Goal: Find specific page/section: Find specific page/section

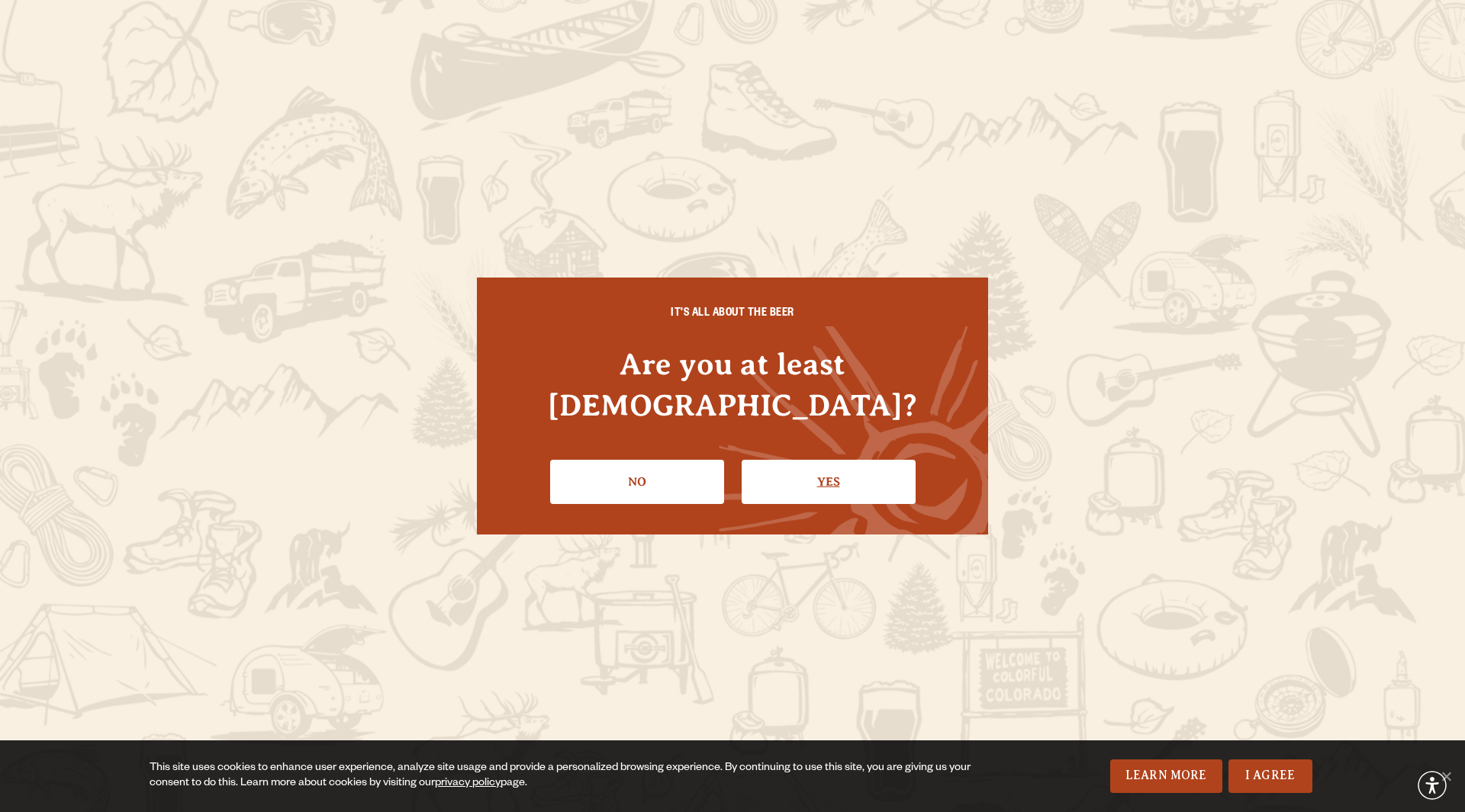
click at [829, 468] on link "Yes" at bounding box center [827, 482] width 174 height 45
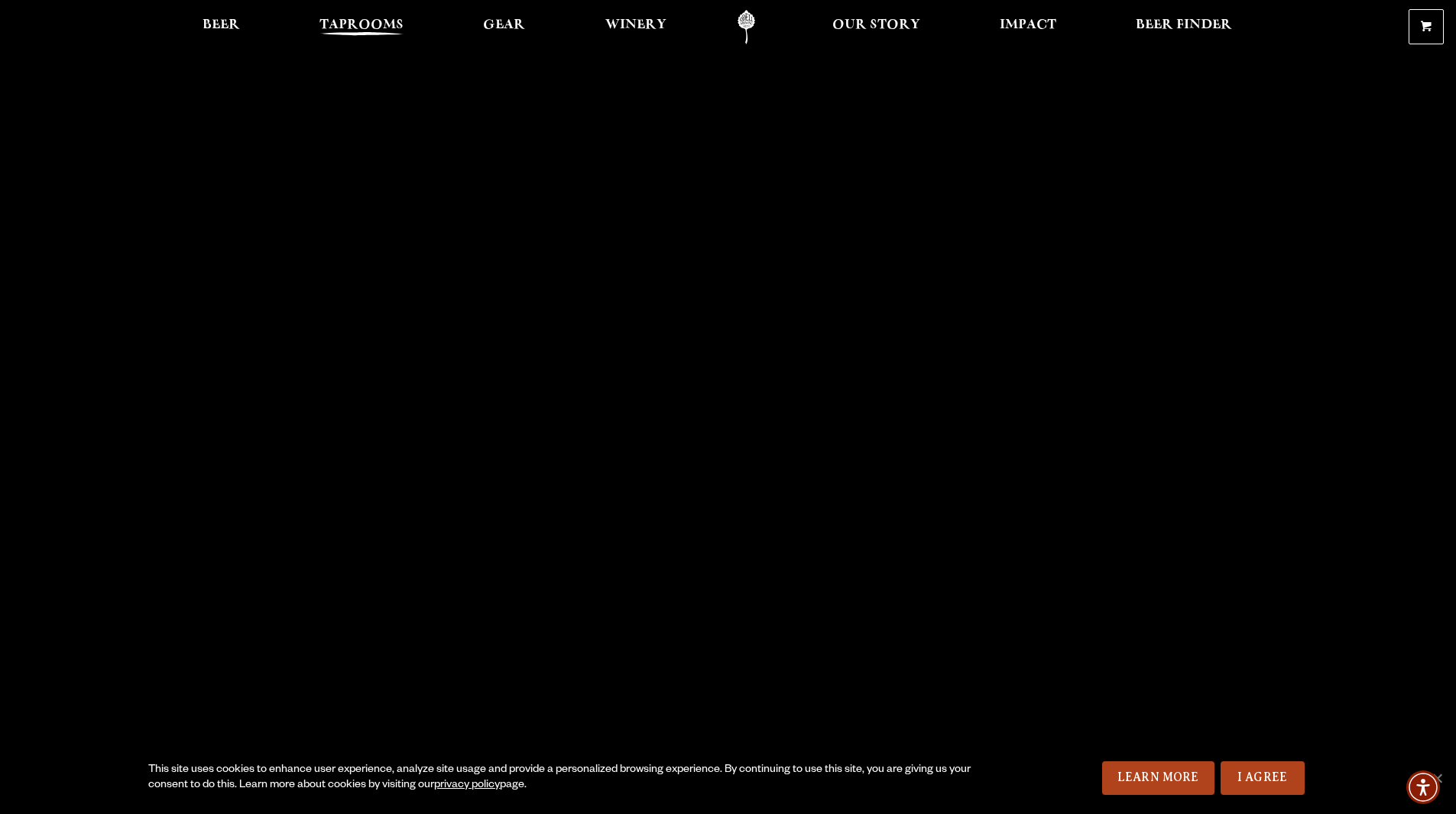
click at [362, 25] on span "Taprooms" at bounding box center [361, 25] width 84 height 12
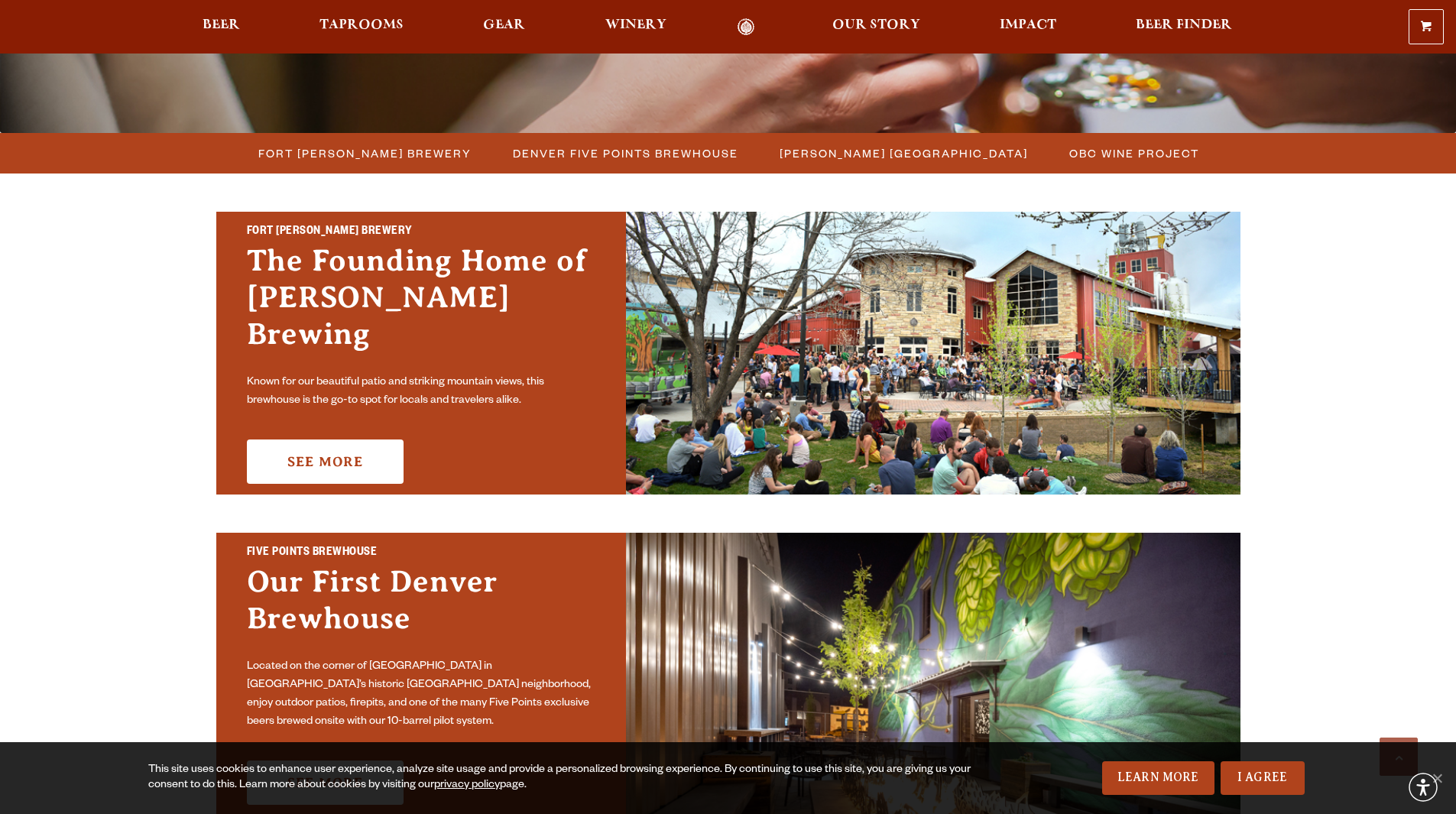
scroll to position [382, 0]
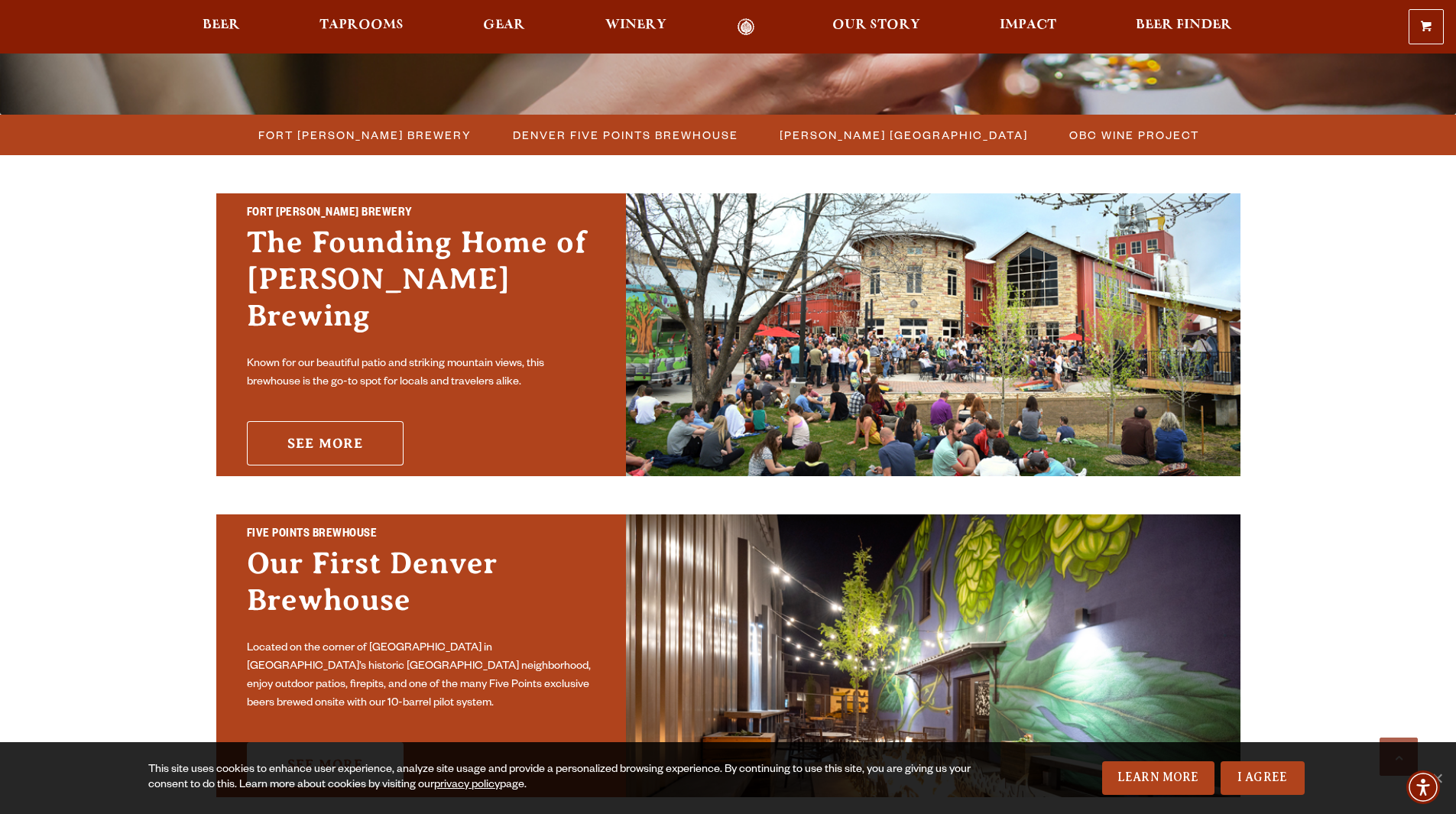
click at [341, 426] on link "See More" at bounding box center [325, 443] width 157 height 45
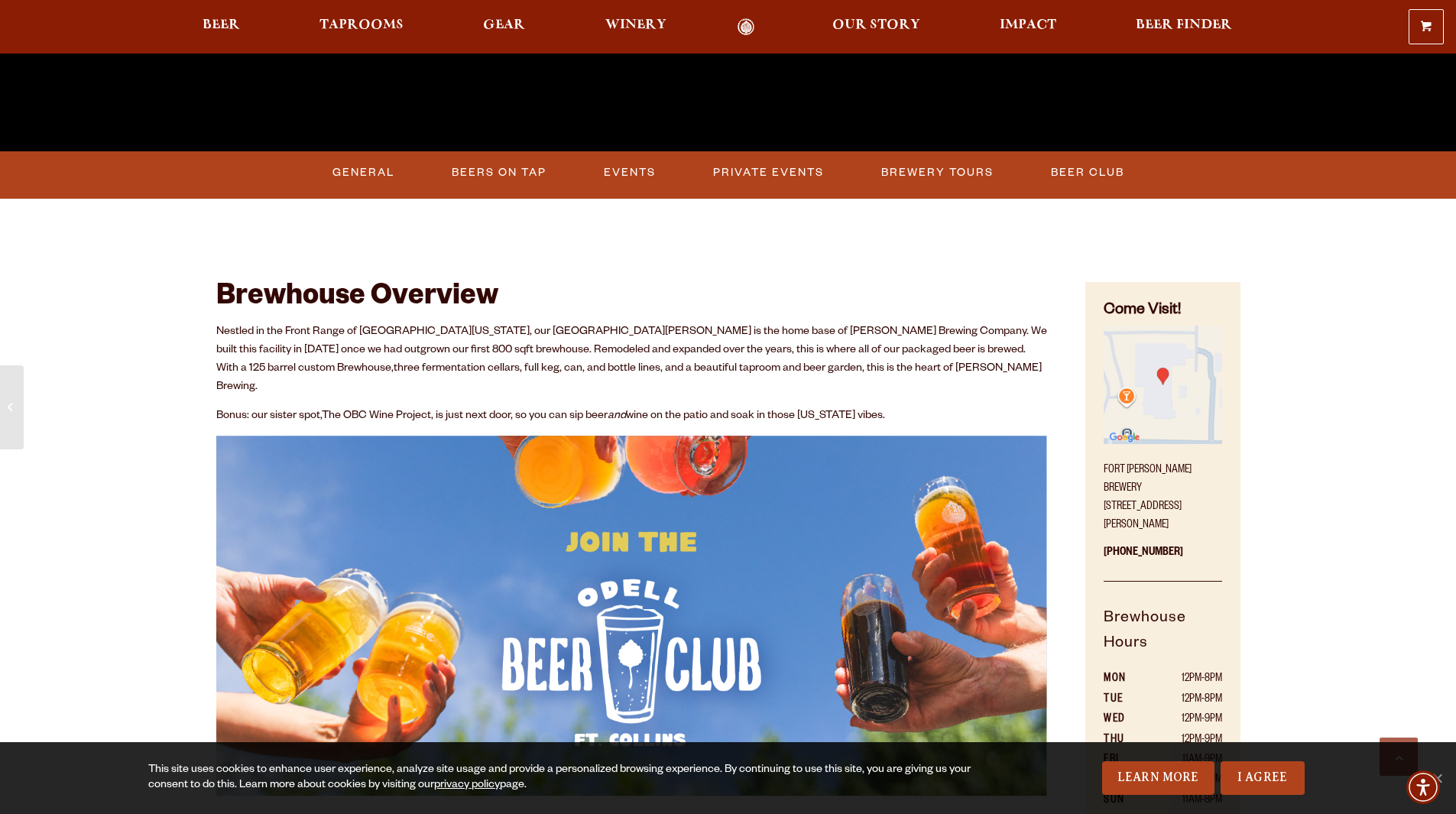
scroll to position [611, 0]
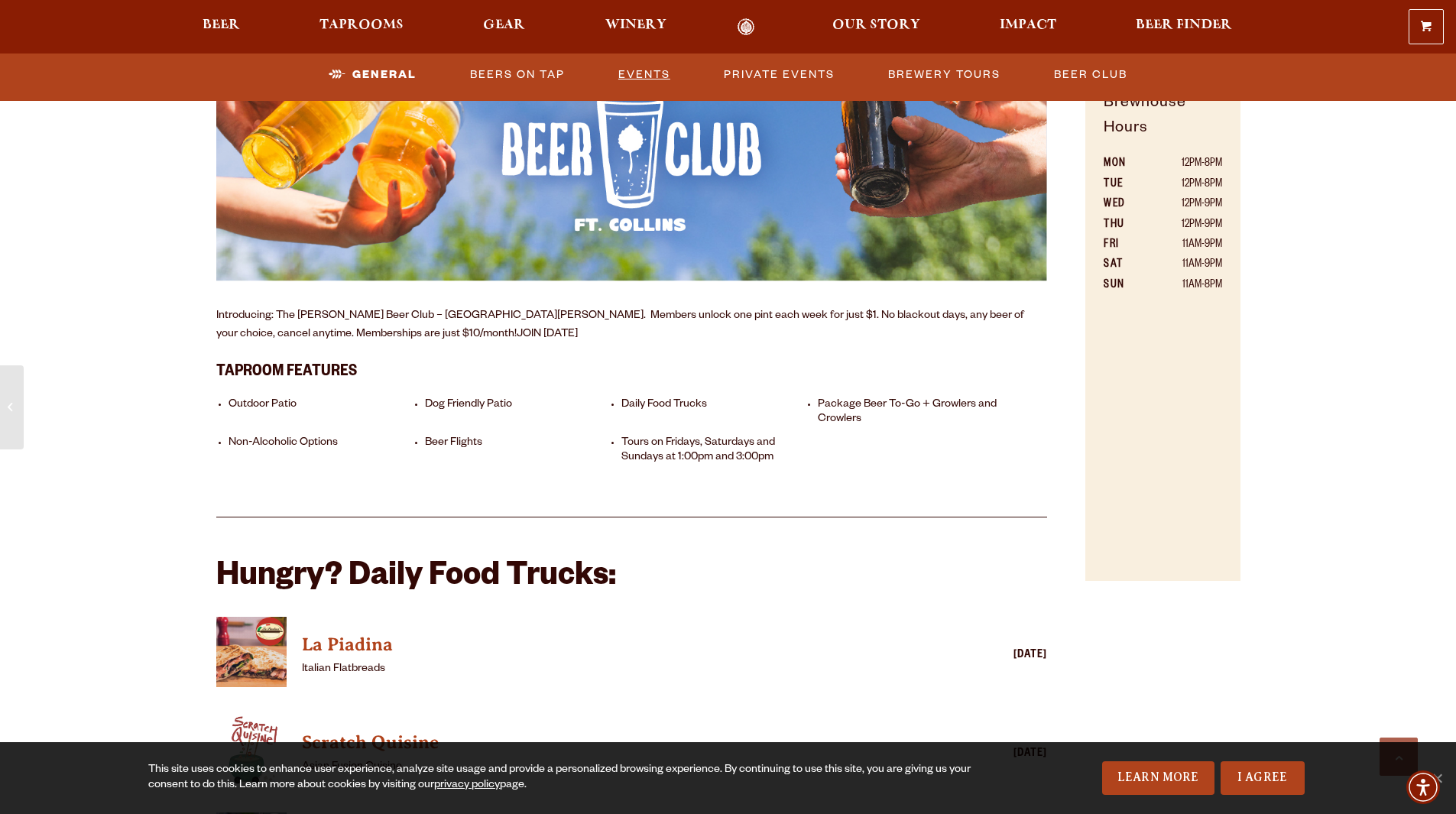
click at [628, 76] on link "Events" at bounding box center [645, 74] width 65 height 35
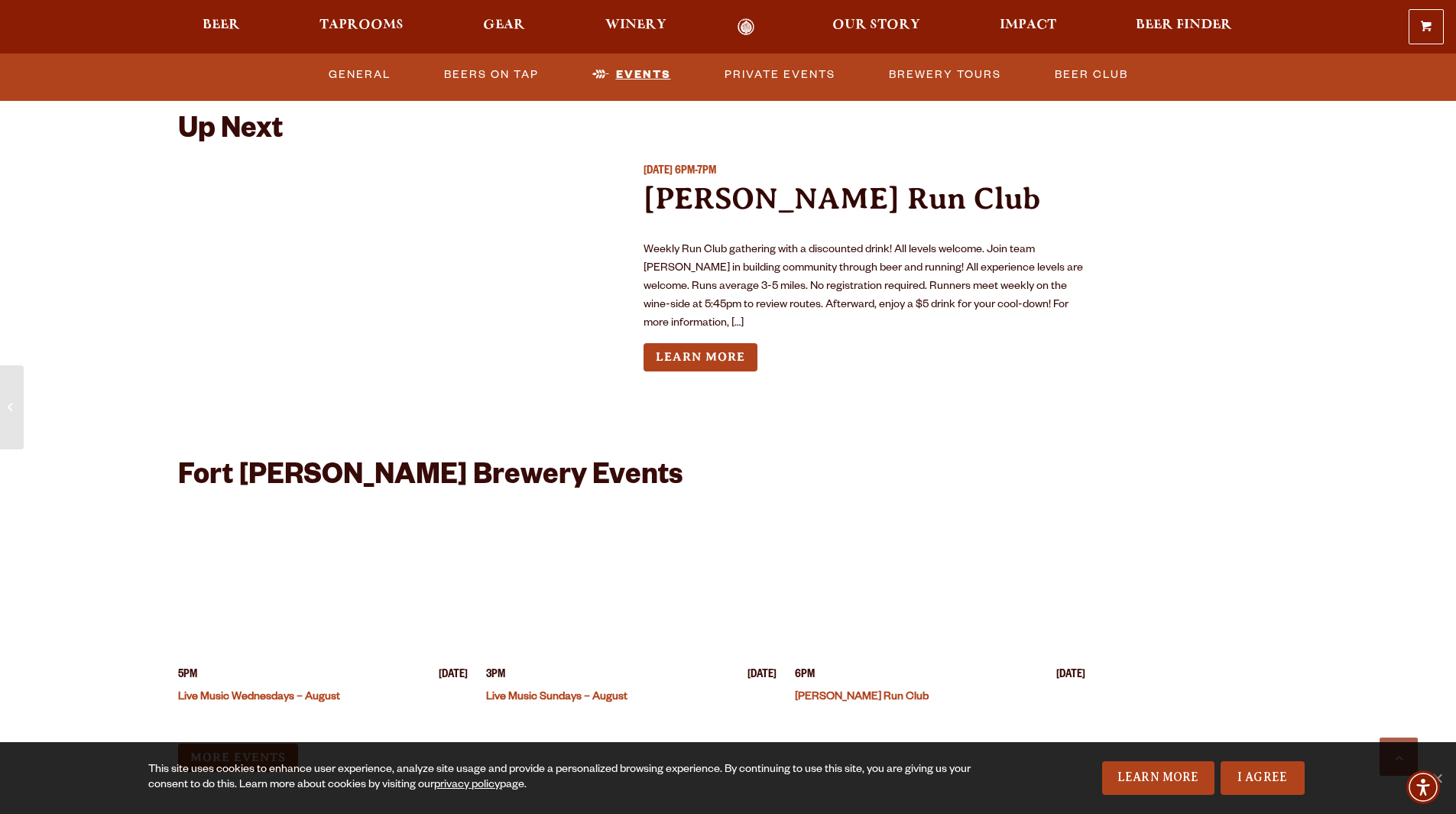
scroll to position [3589, 0]
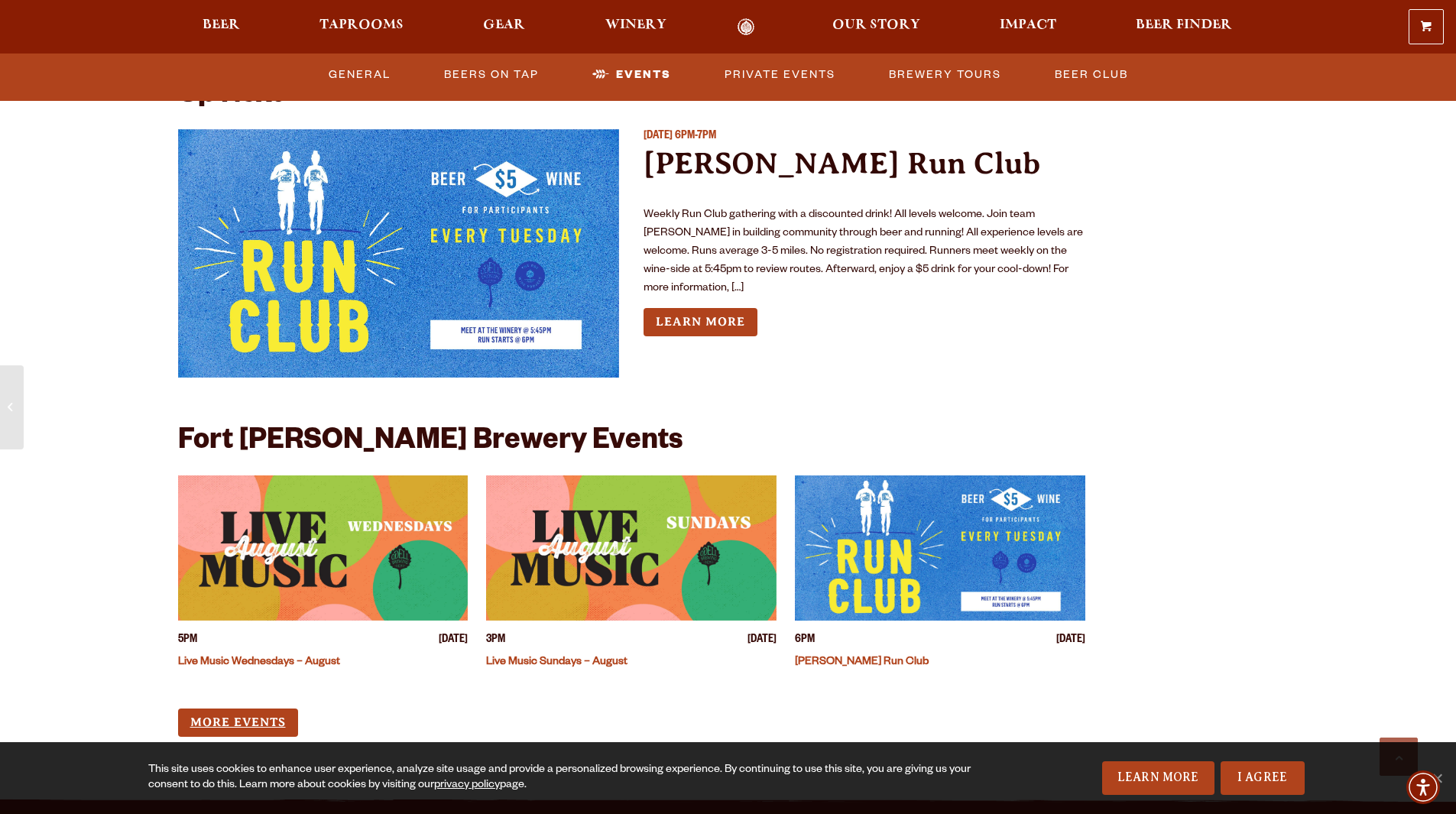
click at [263, 708] on link "More Events" at bounding box center [238, 723] width 120 height 29
